Goal: Register for event/course

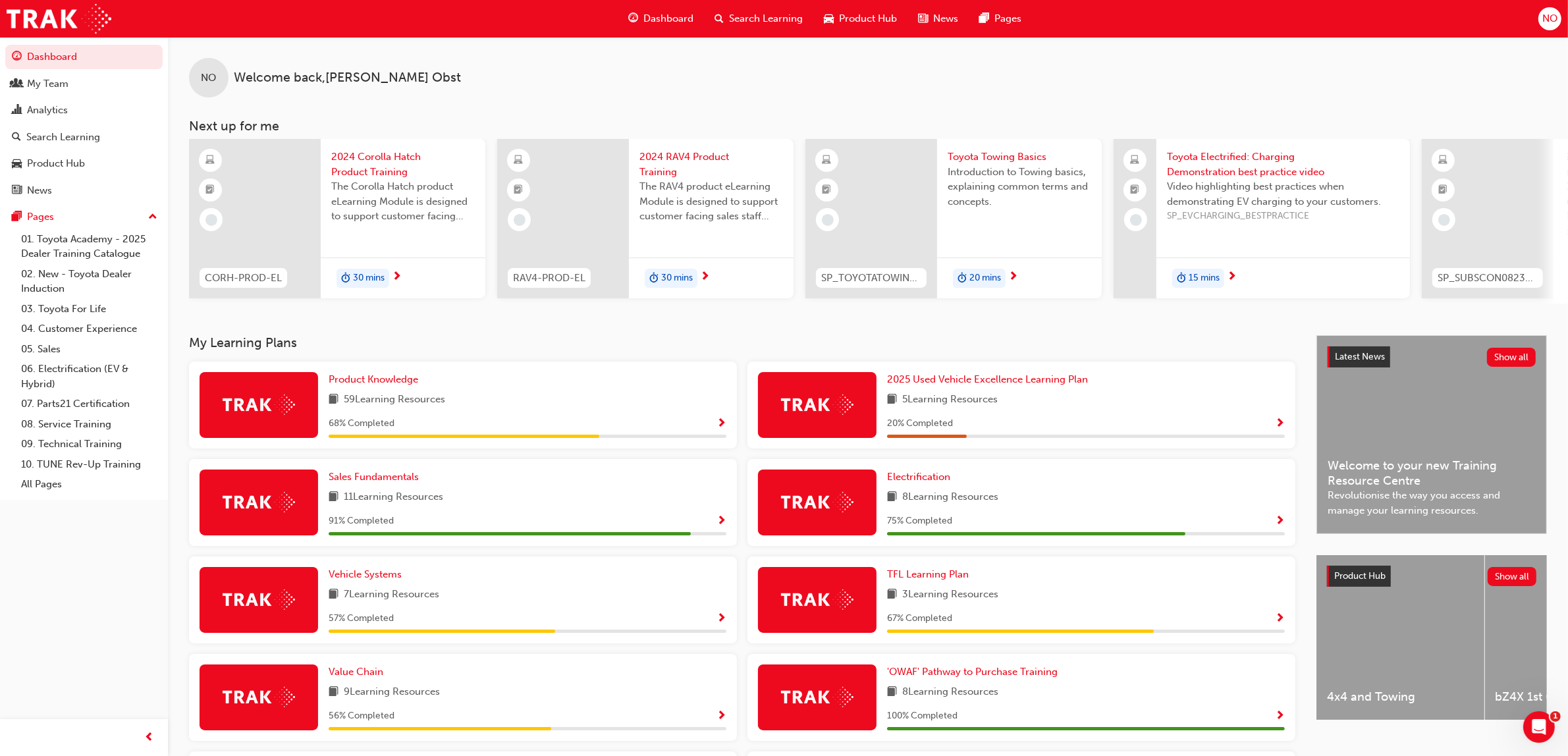
click at [732, 18] on span "Search Learning" at bounding box center [765, 19] width 74 height 15
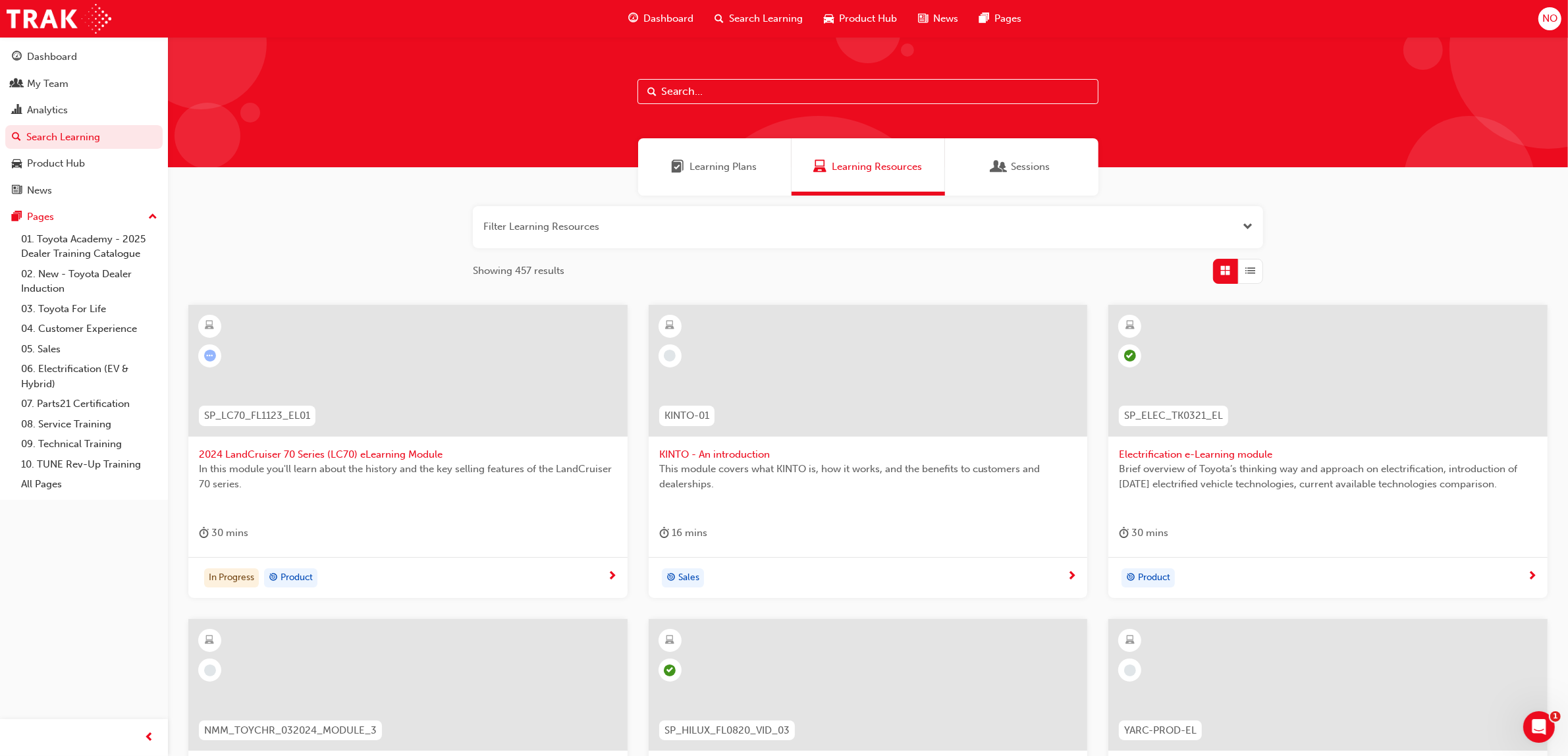
click at [705, 99] on input "text" at bounding box center [868, 91] width 461 height 25
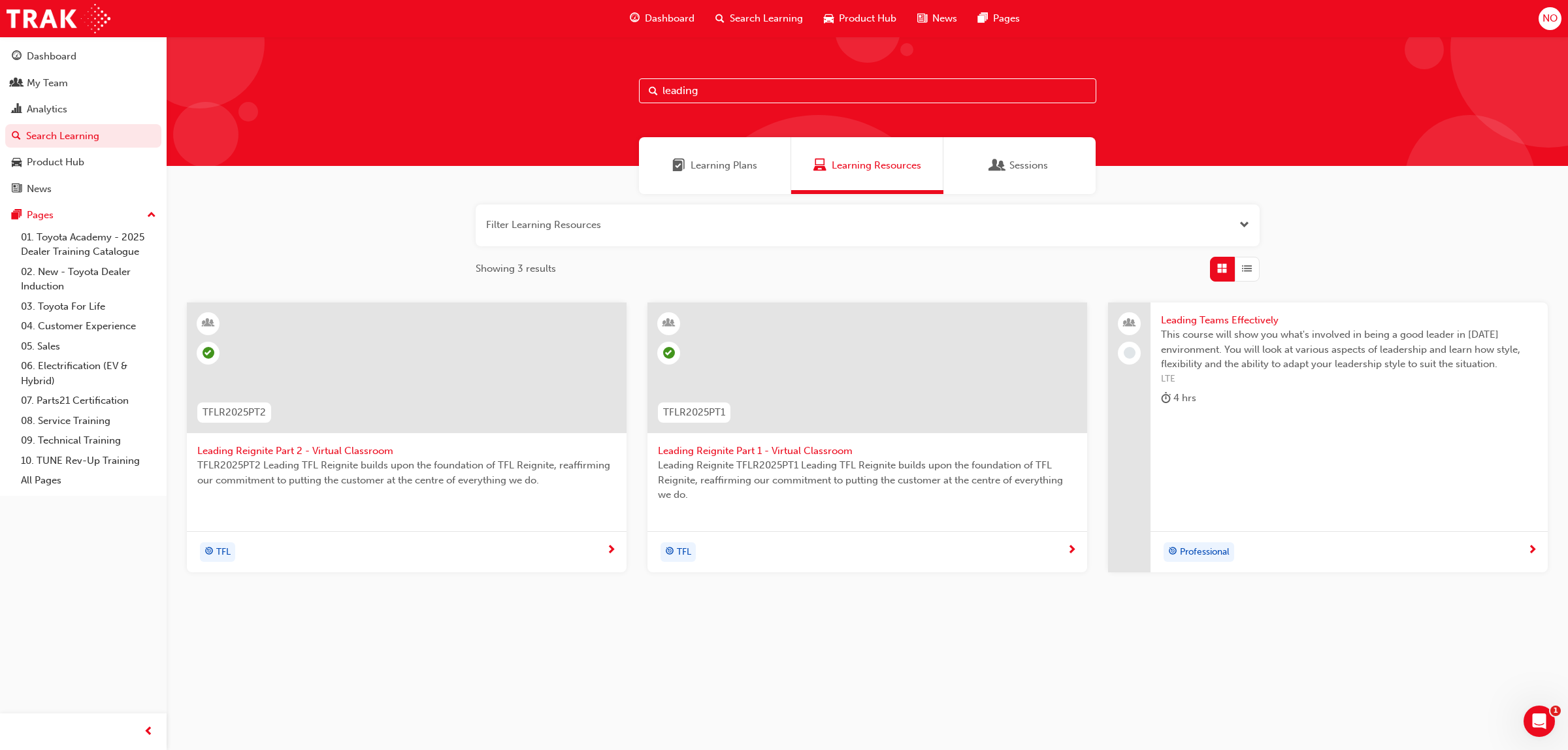
type input "leading"
click at [299, 449] on span "Leading Reignite Part 2 - Virtual Classroom" at bounding box center [406, 450] width 418 height 15
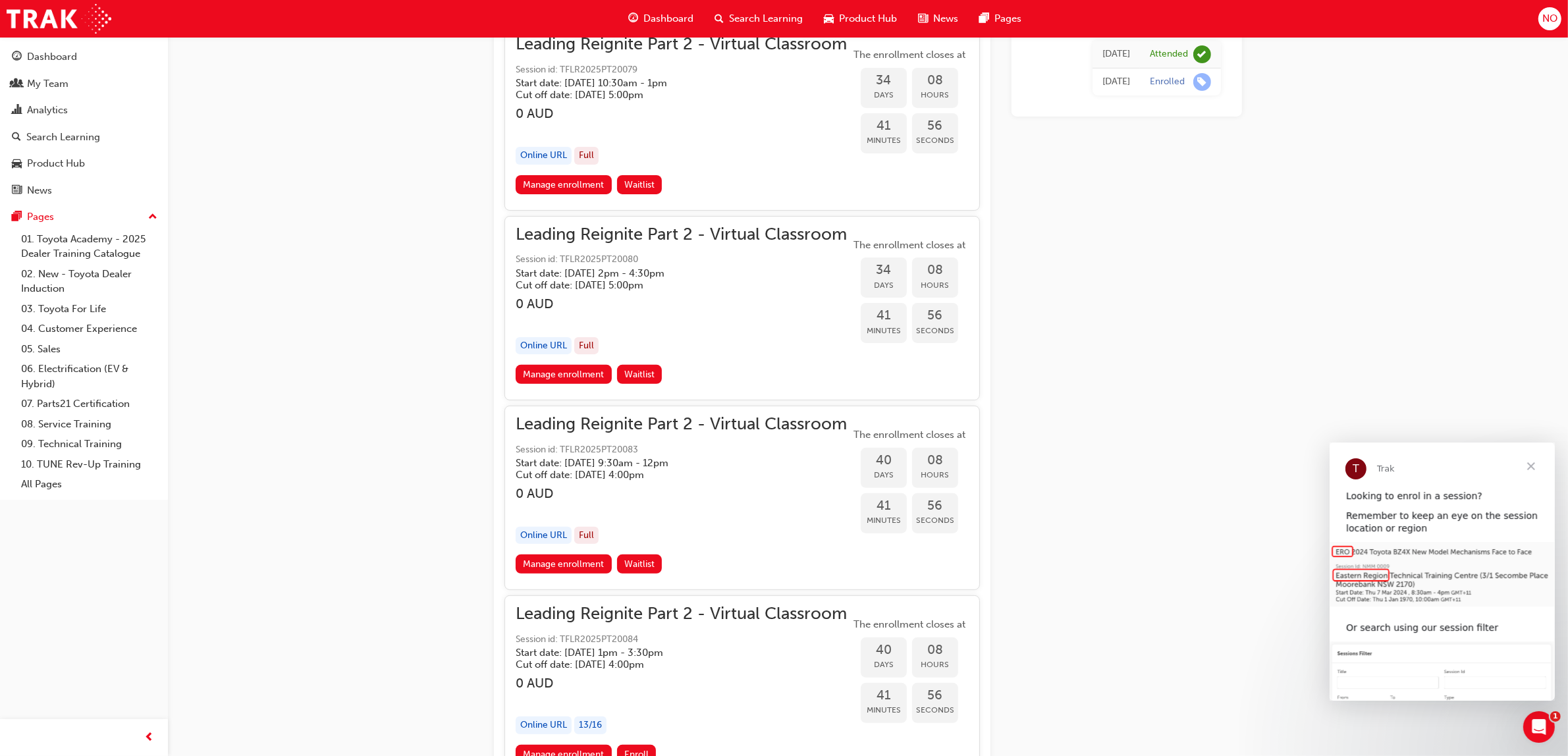
scroll to position [6781, 0]
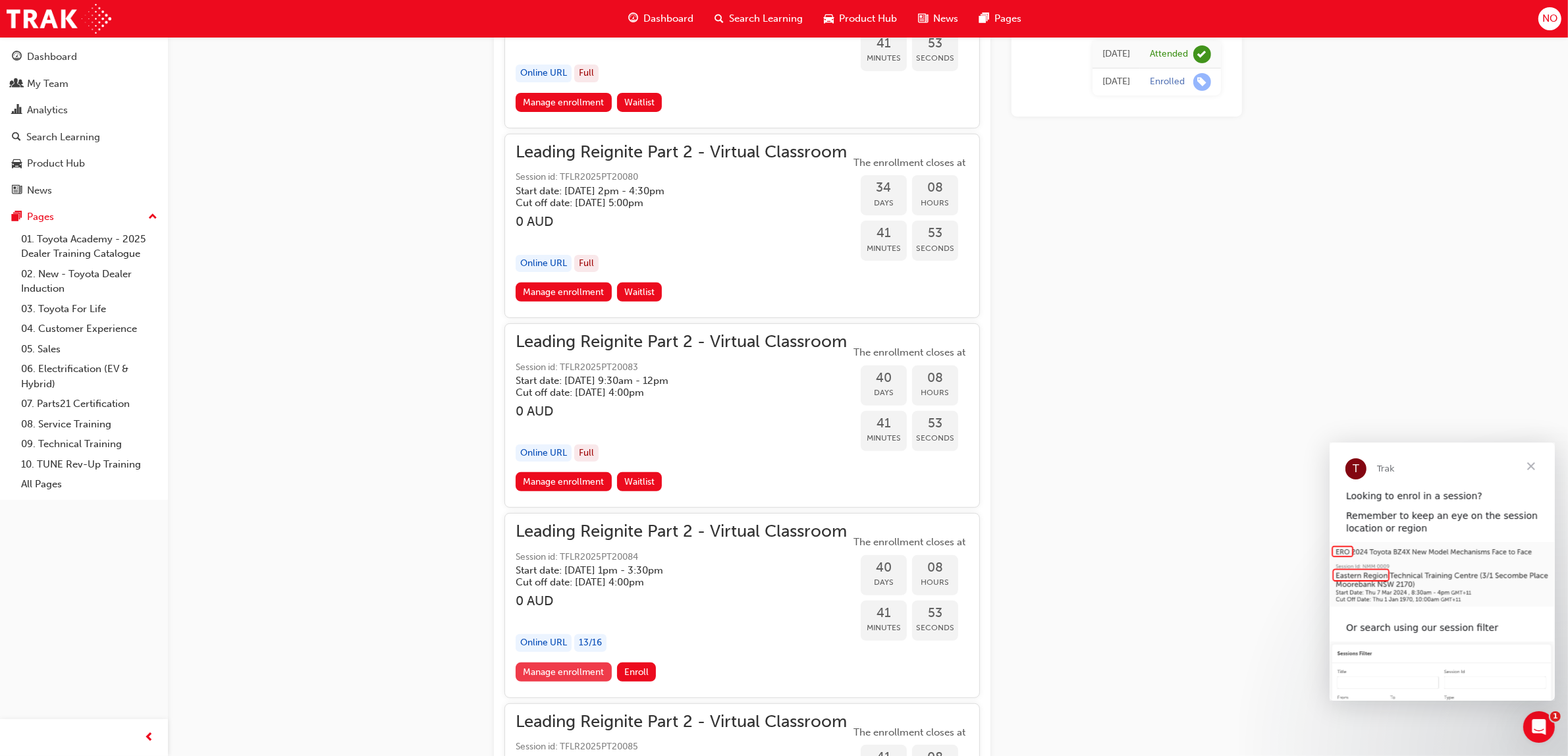
click at [577, 662] on link "Manage enrollment" at bounding box center [563, 671] width 96 height 19
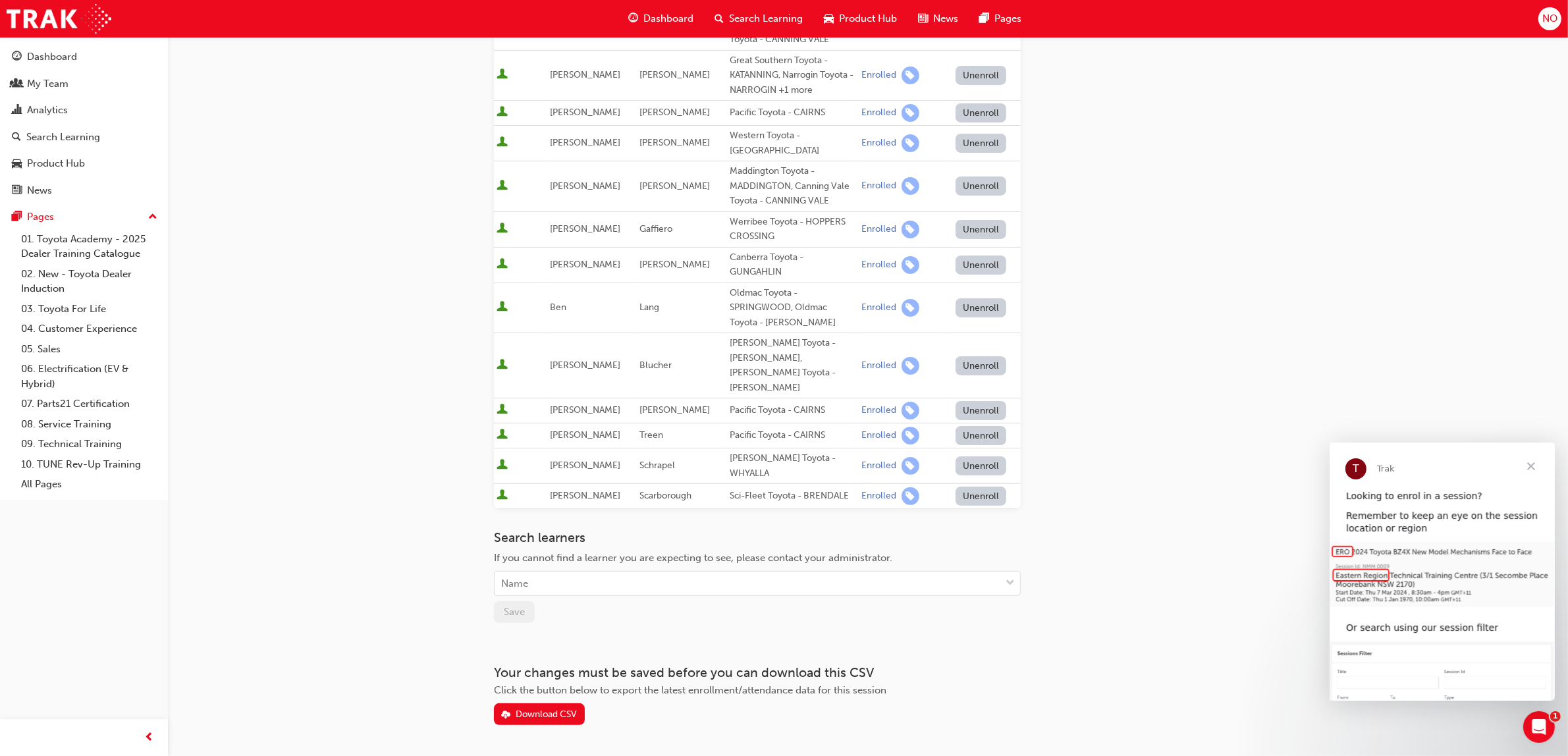
scroll to position [317, 0]
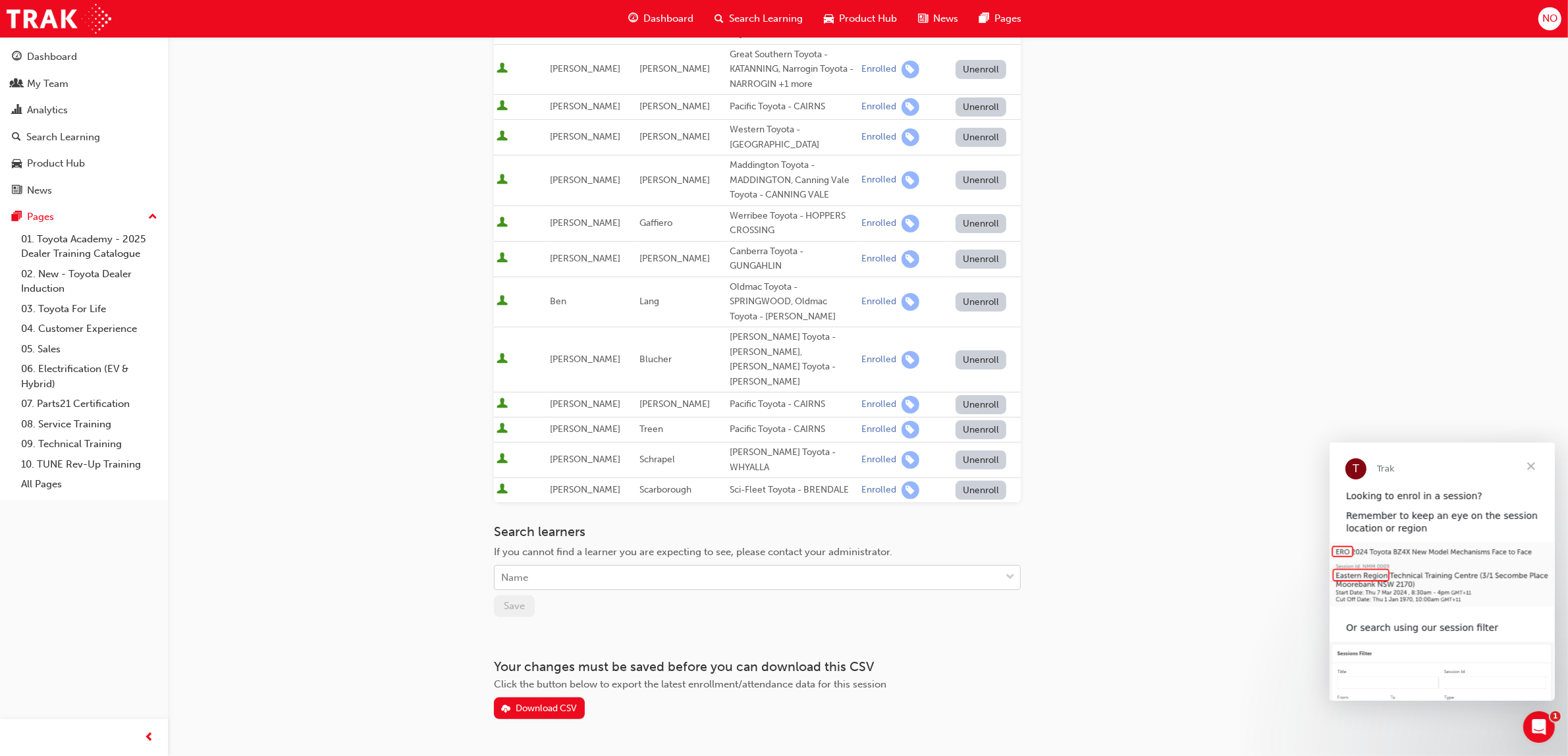
click at [532, 566] on div "Name" at bounding box center [747, 578] width 506 height 23
type input "[PERSON_NAME]"
click at [554, 570] on span "[PERSON_NAME] - Bundaberg Toyota - [GEOGRAPHIC_DATA]" at bounding box center [643, 573] width 283 height 12
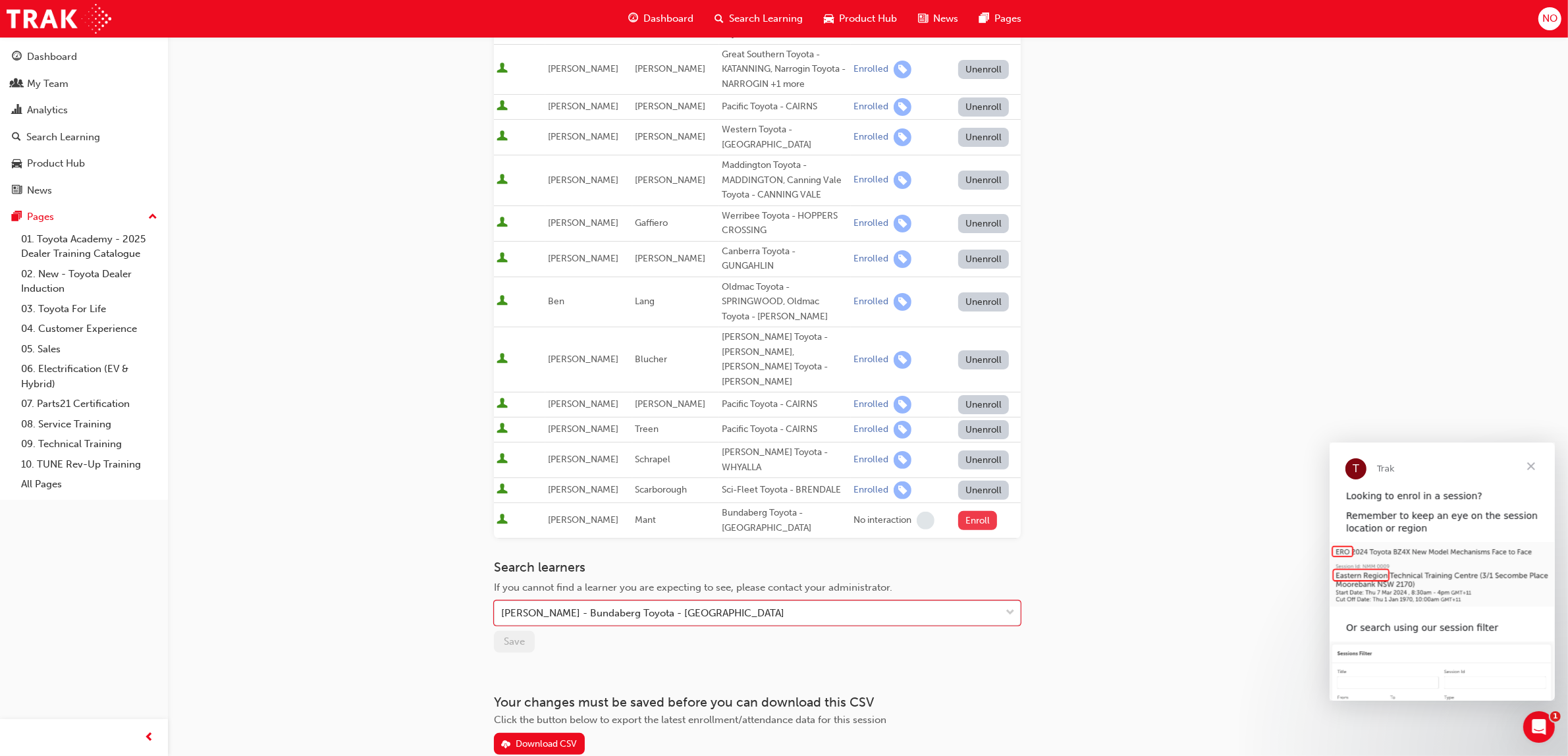
click at [975, 511] on button "Enroll" at bounding box center [978, 520] width 40 height 19
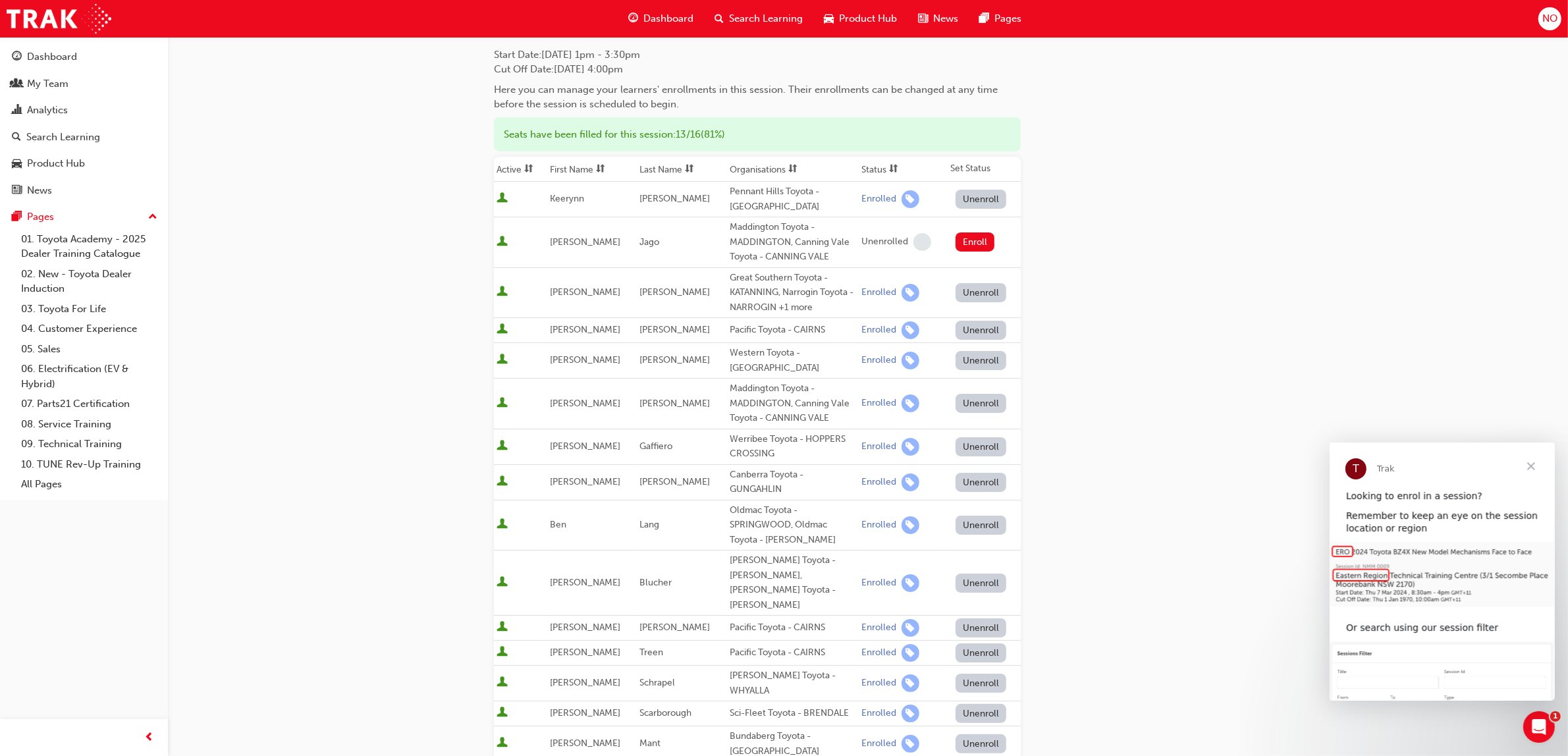
scroll to position [0, 0]
